Goal: Navigation & Orientation: Understand site structure

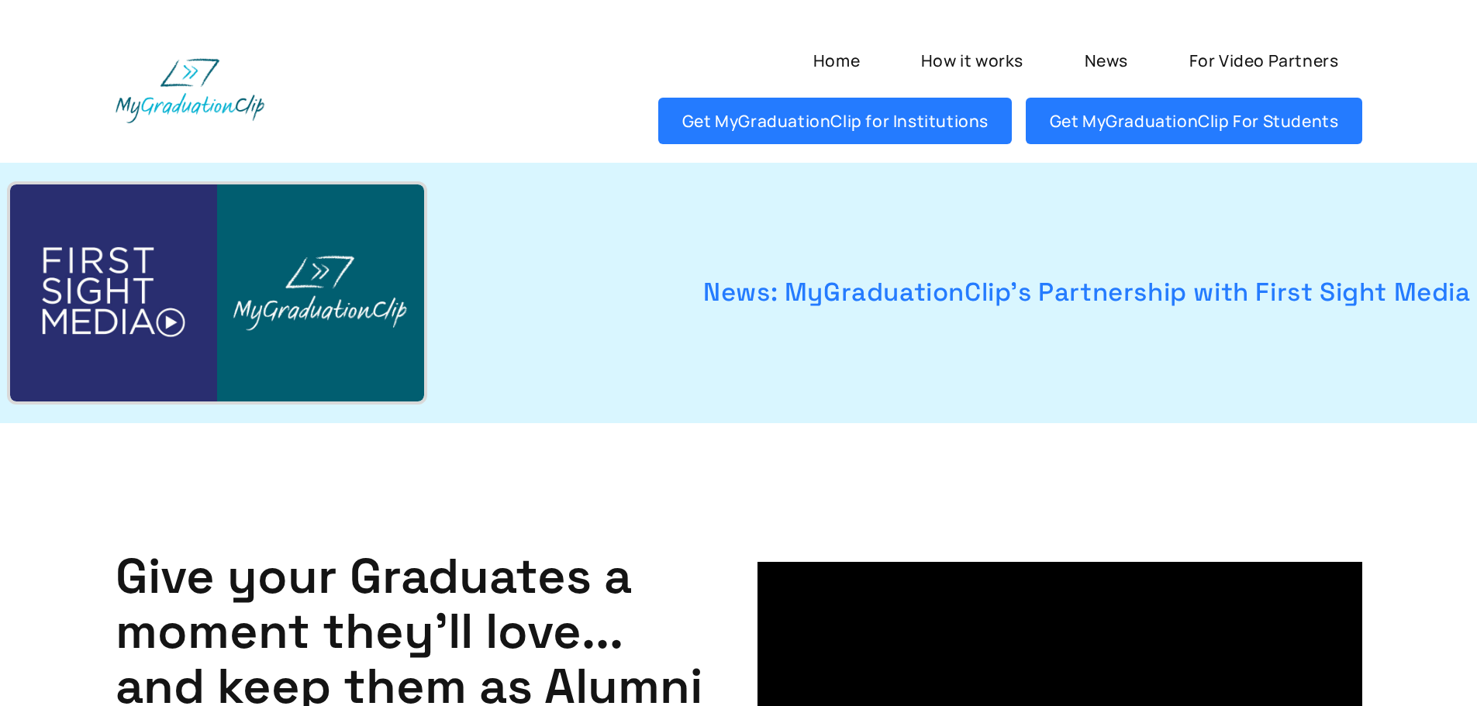
click at [983, 304] on link "News: MyGraduationClip's Partnership with First Sight Media" at bounding box center [968, 293] width 1006 height 39
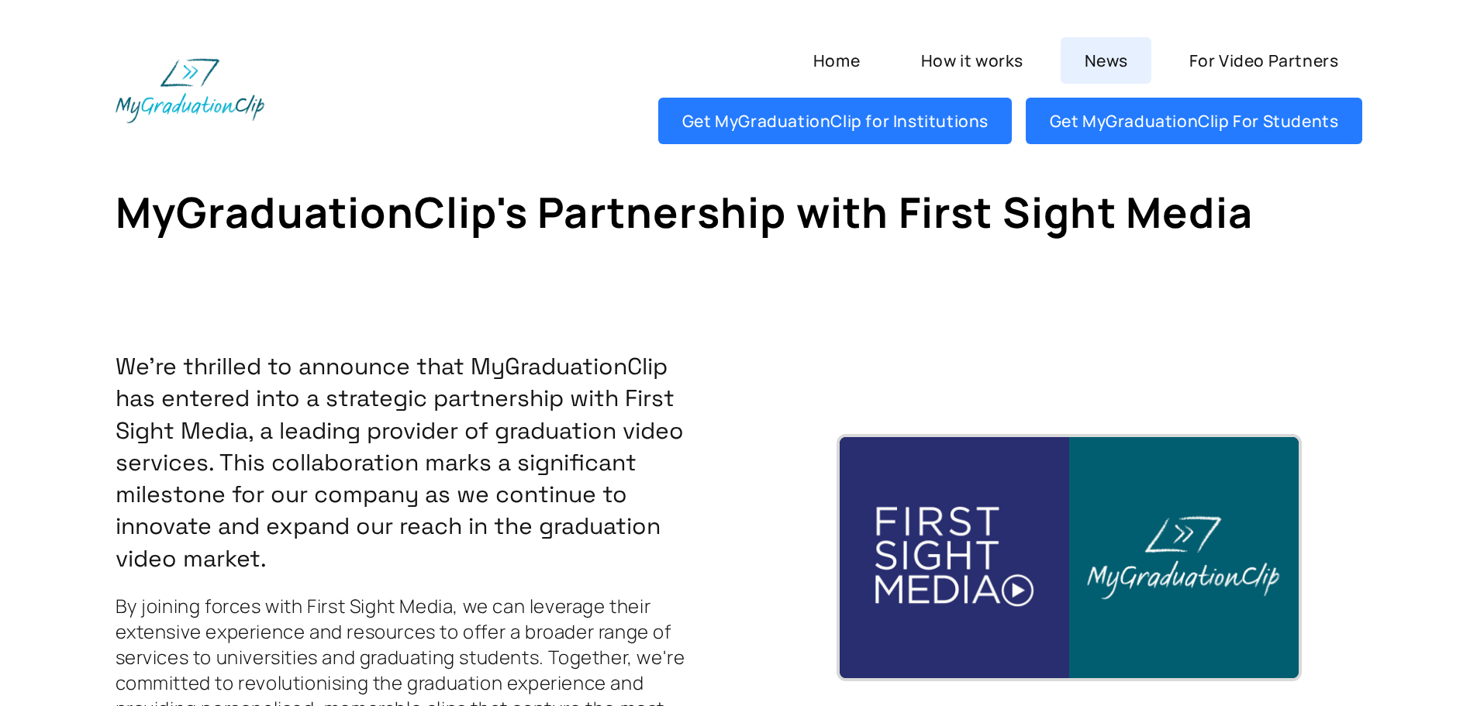
click at [1106, 56] on link "News" at bounding box center [1106, 60] width 91 height 47
click at [852, 57] on link "Home" at bounding box center [836, 60] width 94 height 47
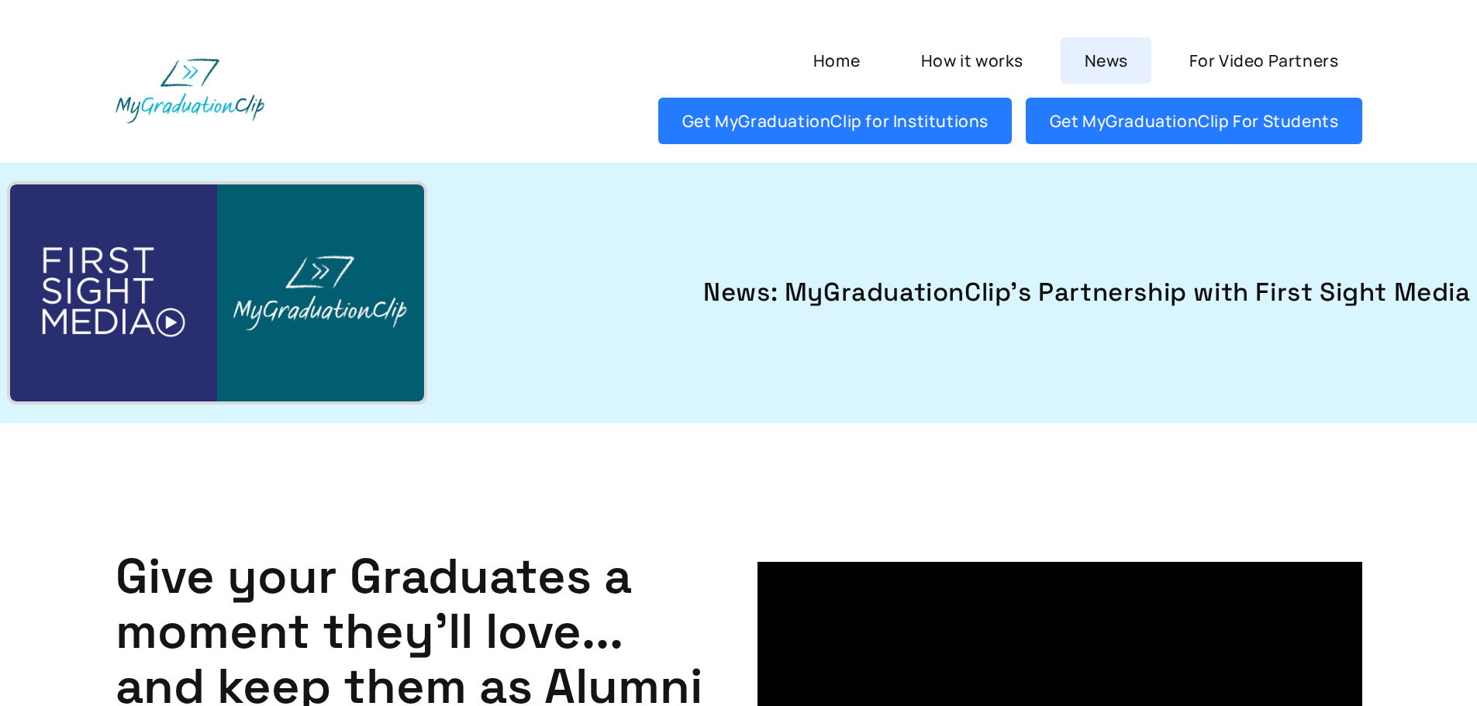
click at [1121, 63] on link "News" at bounding box center [1106, 60] width 91 height 47
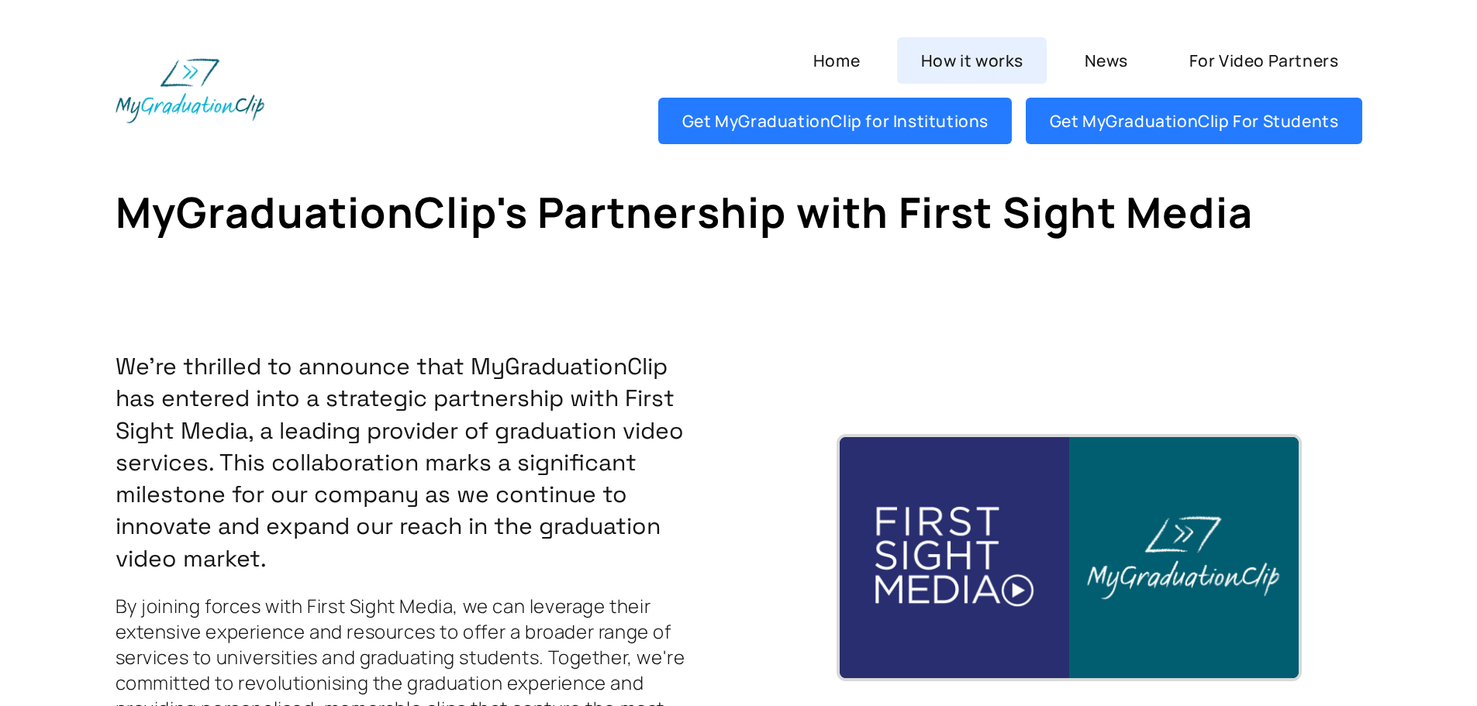
click at [991, 60] on link "How it works" at bounding box center [972, 60] width 150 height 47
